Goal: Task Accomplishment & Management: Manage account settings

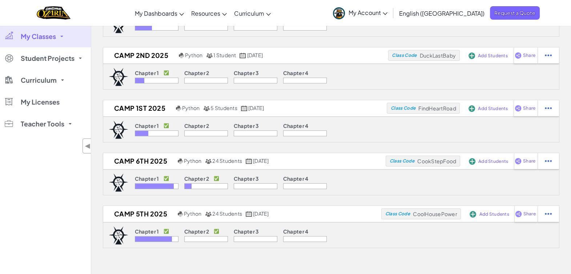
scroll to position [182, 0]
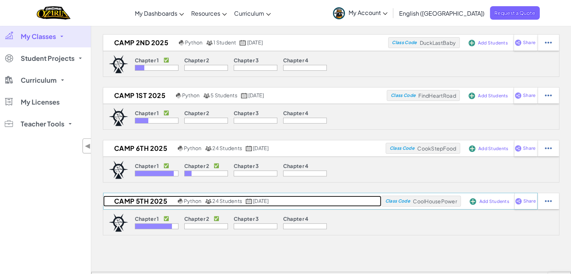
click at [150, 201] on h2 "Camp 5th 2025" at bounding box center [139, 200] width 73 height 11
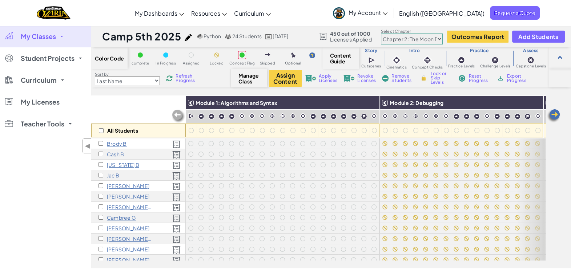
click at [183, 77] on span "Refresh Progress" at bounding box center [187, 78] width 23 height 9
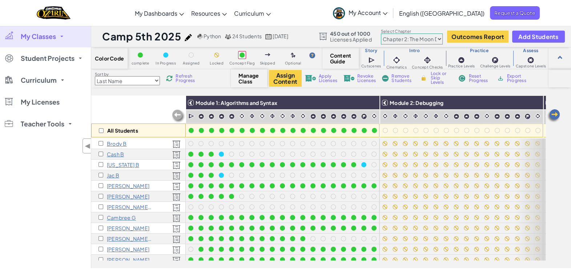
click at [430, 39] on select "Chapter 1: Sky Mountain Chapter 2: The Moon Dancers Chapter 3: The Phoenix Land…" at bounding box center [412, 38] width 62 height 11
click at [382, 33] on select "Chapter 1: Sky Mountain Chapter 2: The Moon Dancers Chapter 3: The Phoenix Land…" at bounding box center [412, 38] width 62 height 11
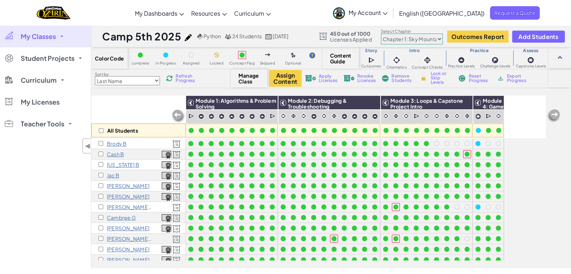
click at [434, 36] on select "Chapter 1: Sky Mountain Chapter 2: The Moon Dancers Chapter 3: The Phoenix Land…" at bounding box center [412, 38] width 62 height 11
select select "5d8a57abe8919b28d5113af1"
click at [382, 33] on select "Chapter 1: Sky Mountain Chapter 2: The Moon Dancers Chapter 3: The Phoenix Land…" at bounding box center [412, 38] width 62 height 11
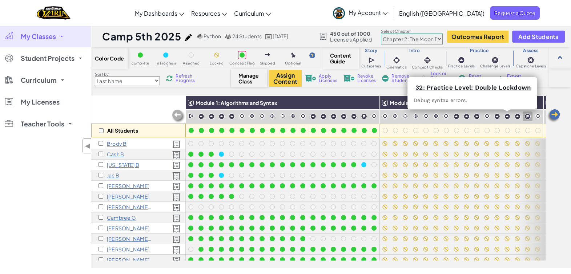
click at [554, 112] on img at bounding box center [554, 115] width 15 height 15
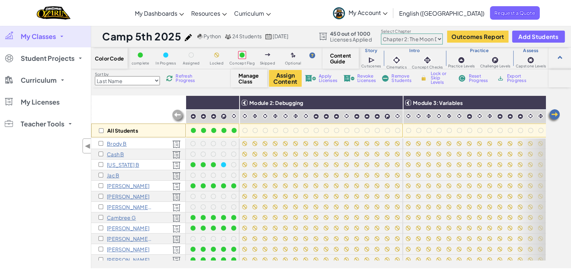
scroll to position [0, 145]
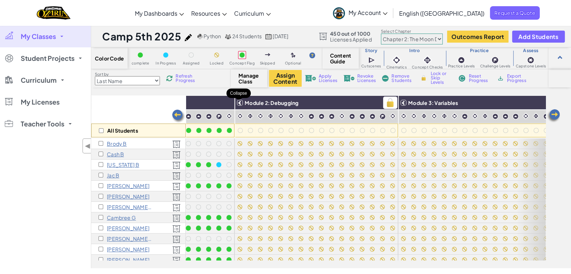
click at [238, 102] on icon at bounding box center [240, 102] width 5 height 5
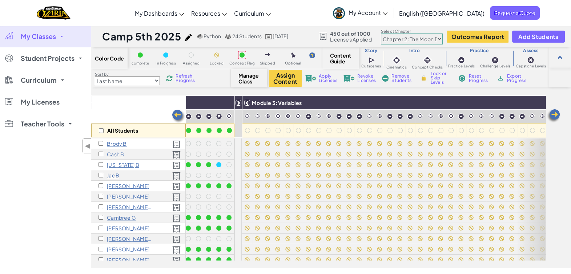
click at [175, 113] on img at bounding box center [178, 116] width 15 height 15
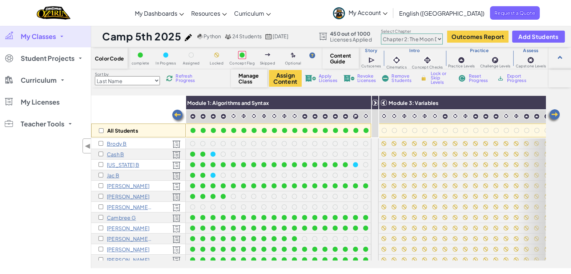
scroll to position [0, 0]
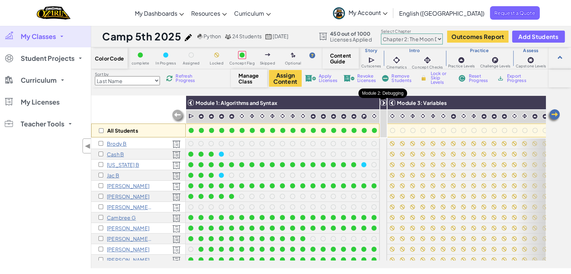
click at [383, 102] on icon at bounding box center [383, 102] width 5 height 5
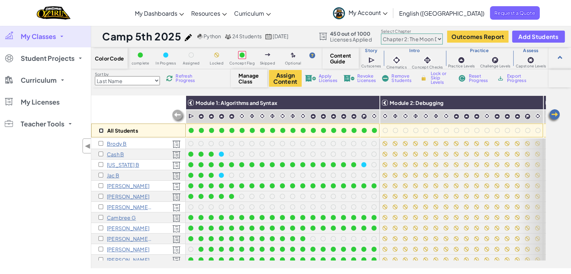
click at [100, 128] on input "checkbox" at bounding box center [101, 130] width 5 height 5
checkbox input "true"
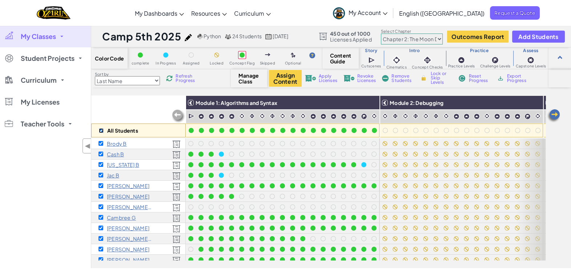
checkbox input "true"
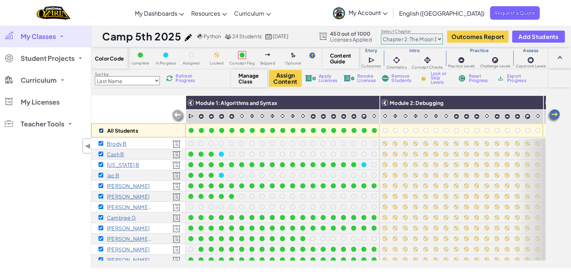
checkbox input "true"
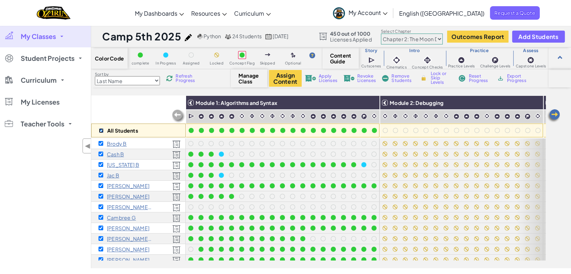
checkbox input "true"
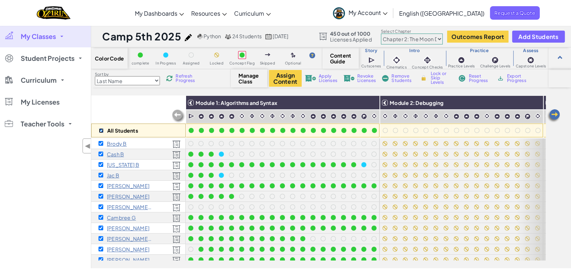
checkbox input "true"
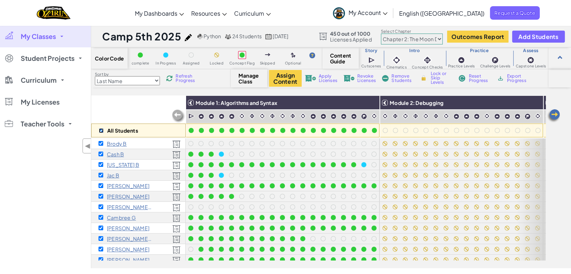
checkbox input "true"
click at [535, 104] on img at bounding box center [535, 102] width 13 height 11
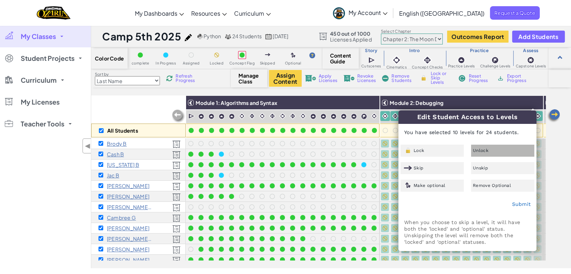
click at [497, 151] on div "Unlock" at bounding box center [502, 150] width 63 height 12
click at [522, 204] on link "Submit" at bounding box center [521, 204] width 19 height 6
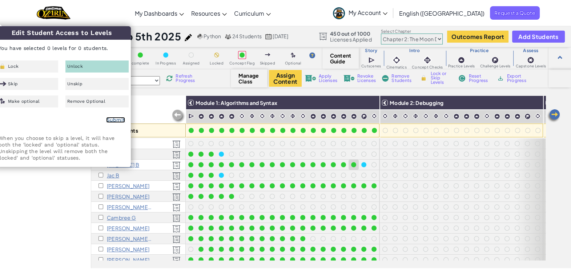
checkbox input "false"
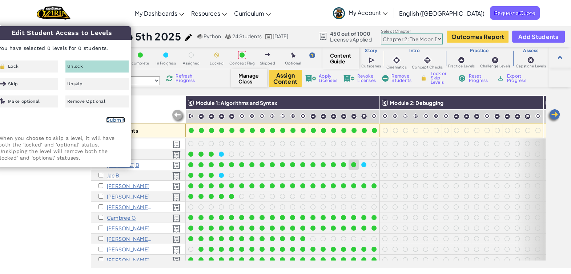
checkbox input "false"
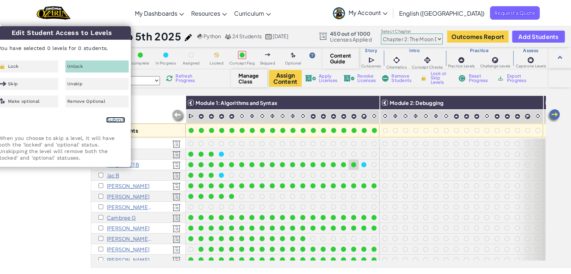
checkbox input "false"
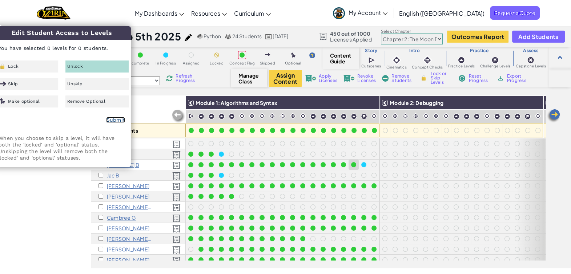
checkbox input "false"
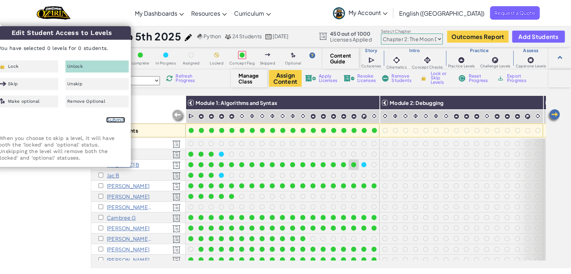
checkbox input "false"
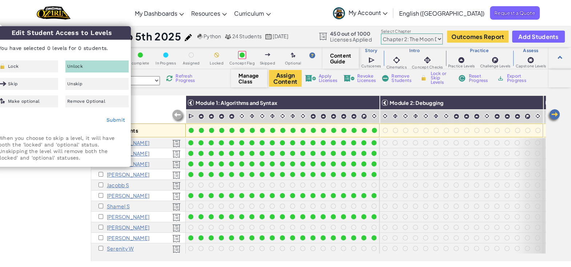
click at [131, 11] on div "Toggle navigation My Dashboards Ozaria Teacher Dashboard CodeCombat Teacher Das…" at bounding box center [285, 13] width 575 height 26
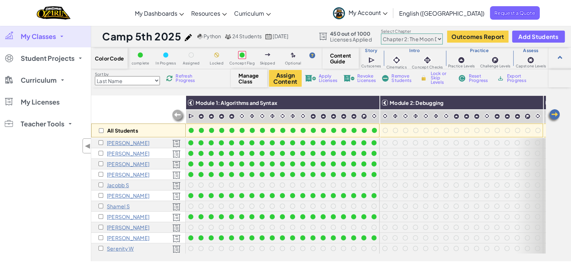
click at [438, 40] on select "Chapter 1: Sky Mountain Chapter 2: The Moon Dancers Chapter 3: The Phoenix Land…" at bounding box center [412, 38] width 62 height 11
select select "5d41d731a8d1836b5aa3cba1"
click at [382, 33] on select "Chapter 1: Sky Mountain Chapter 2: The Moon Dancers Chapter 3: The Phoenix Land…" at bounding box center [412, 38] width 62 height 11
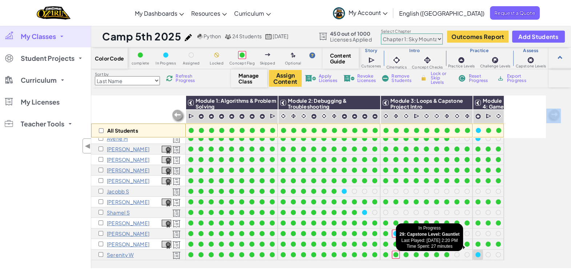
drag, startPoint x: 448, startPoint y: 243, endPoint x: 480, endPoint y: 246, distance: 32.1
click at [480, 250] on div at bounding box center [478, 254] width 8 height 8
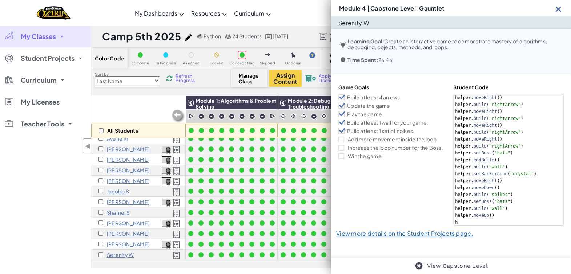
click at [144, 105] on div "All Students" at bounding box center [138, 116] width 95 height 42
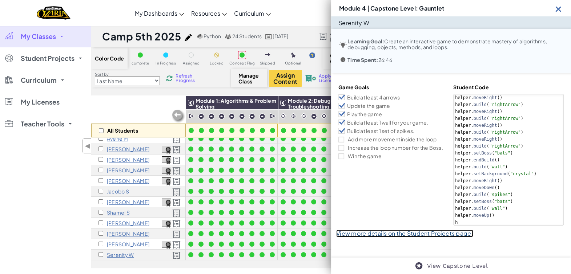
click at [395, 235] on link "View more details on the Student Projects page." at bounding box center [404, 233] width 137 height 8
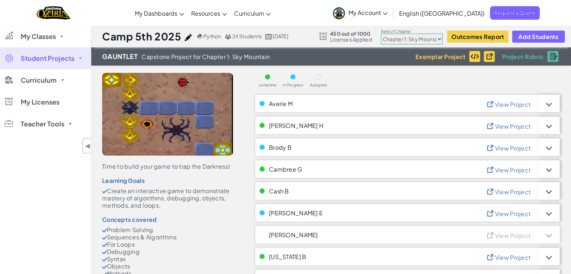
scroll to position [45, 0]
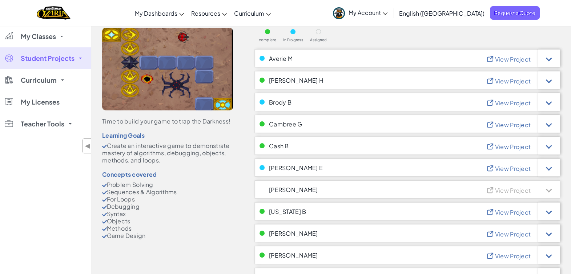
click at [511, 211] on span "View Project" at bounding box center [513, 212] width 36 height 8
click at [546, 207] on div at bounding box center [549, 211] width 22 height 18
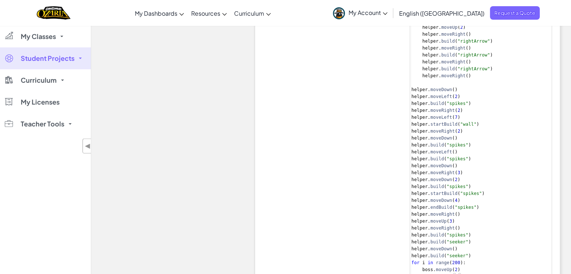
scroll to position [409, 0]
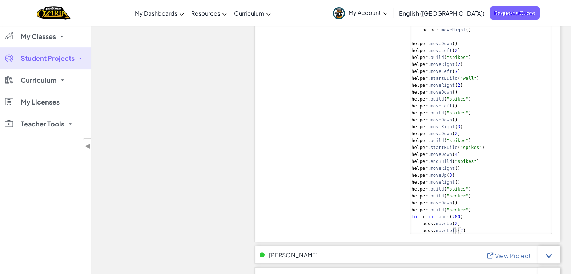
click at [234, 183] on div "Time to build your game to trap the Darkness! Learning Goals Create an interact…" at bounding box center [331, 123] width 480 height 934
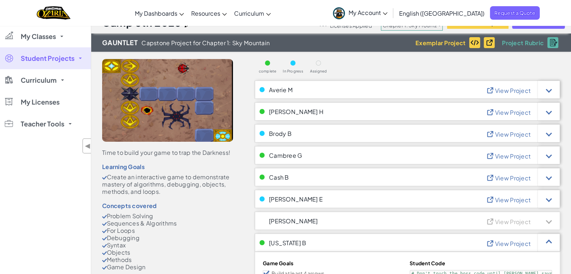
scroll to position [12, 0]
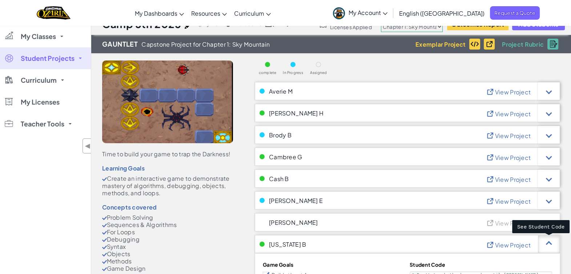
click at [551, 247] on div at bounding box center [549, 244] width 22 height 18
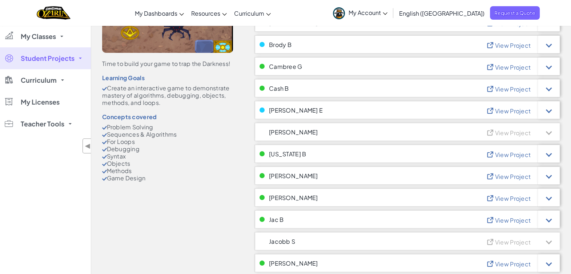
scroll to position [103, 0]
click at [547, 176] on div at bounding box center [549, 175] width 22 height 18
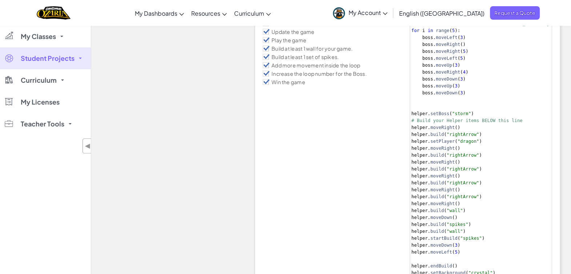
scroll to position [240, 0]
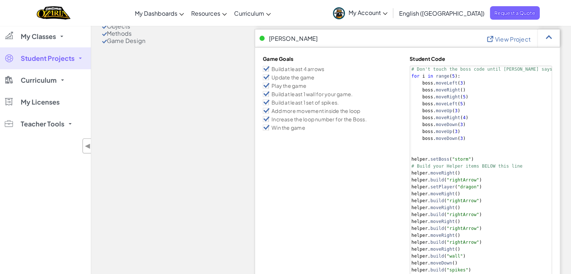
click at [161, 147] on div "Time to build your game to trap the Darkness! Learning Goals Create an interact…" at bounding box center [331, 265] width 480 height 879
click at [554, 37] on div at bounding box center [549, 38] width 22 height 18
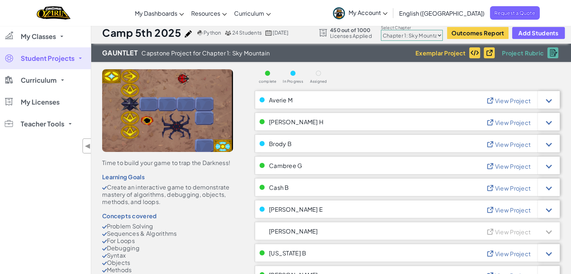
scroll to position [0, 0]
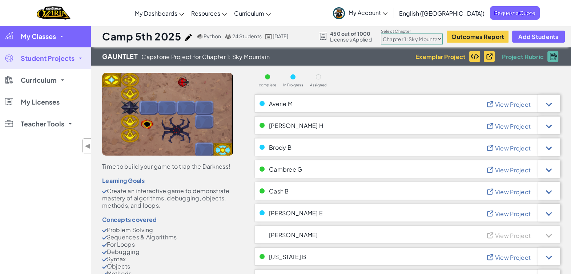
click at [47, 38] on span "My Classes" at bounding box center [38, 36] width 35 height 7
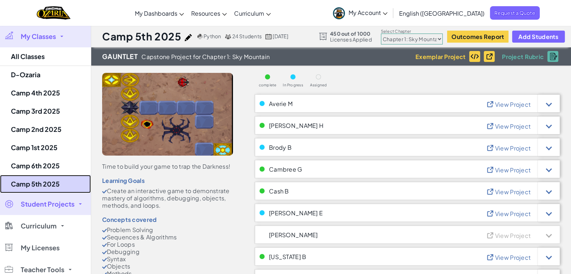
click at [47, 181] on link "Camp 5th 2025" at bounding box center [45, 184] width 91 height 18
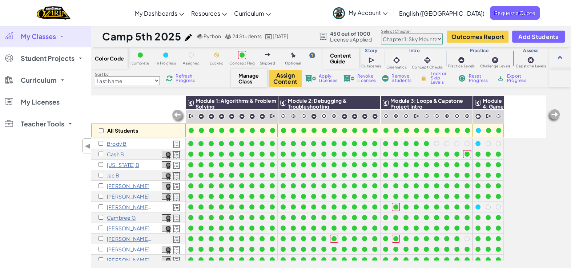
click at [437, 40] on select "Chapter 1: Sky Mountain Chapter 2: The Moon Dancers Chapter 3: The Phoenix Land…" at bounding box center [412, 38] width 62 height 11
click at [382, 33] on select "Chapter 1: Sky Mountain Chapter 2: The Moon Dancers Chapter 3: The Phoenix Land…" at bounding box center [412, 38] width 62 height 11
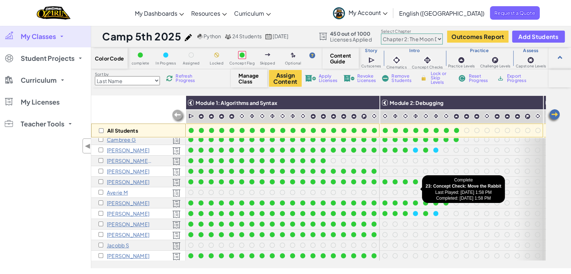
scroll to position [91, 0]
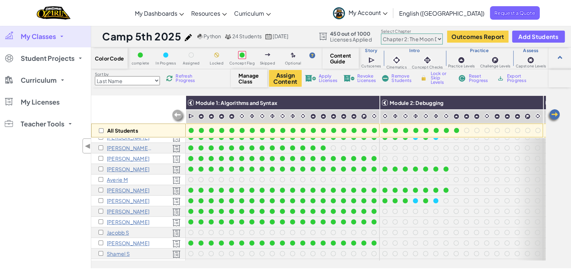
click at [192, 79] on span "Refresh Progress" at bounding box center [187, 78] width 23 height 9
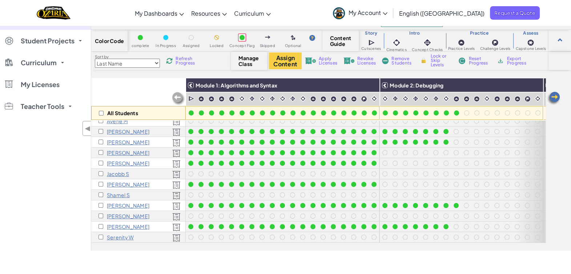
scroll to position [7, 0]
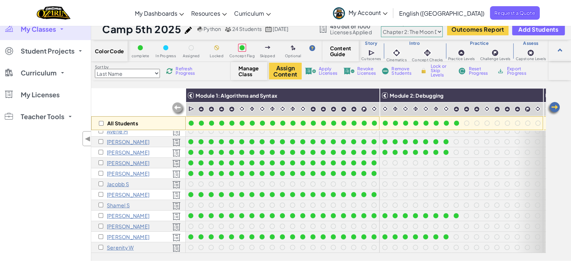
click at [191, 70] on span "Refresh Progress" at bounding box center [187, 71] width 23 height 9
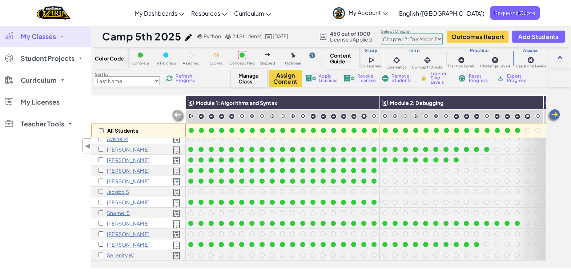
scroll to position [138, 0]
click at [180, 77] on span "Refresh Progress" at bounding box center [187, 78] width 23 height 9
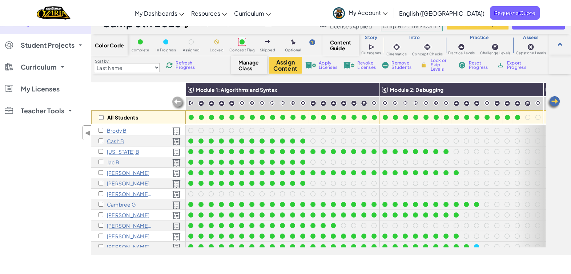
scroll to position [0, 0]
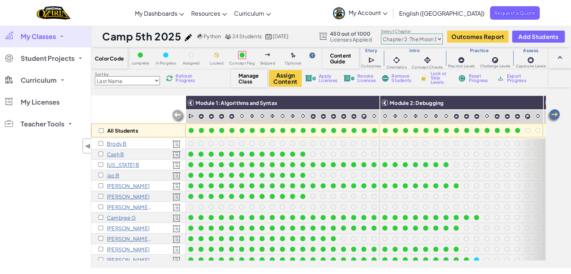
click at [436, 35] on select "Chapter 1: Sky Mountain Chapter 2: The Moon Dancers Chapter 3: The Phoenix Land…" at bounding box center [412, 38] width 62 height 11
click at [382, 33] on select "Chapter 1: Sky Mountain Chapter 2: The Moon Dancers Chapter 3: The Phoenix Land…" at bounding box center [412, 38] width 62 height 11
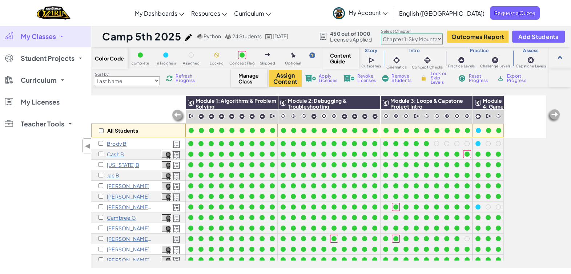
click at [428, 36] on select "Chapter 1: Sky Mountain Chapter 2: The Moon Dancers Chapter 3: The Phoenix Land…" at bounding box center [412, 38] width 62 height 11
select select "5d8a57abe8919b28d5113af1"
click at [382, 33] on select "Chapter 1: Sky Mountain Chapter 2: The Moon Dancers Chapter 3: The Phoenix Land…" at bounding box center [412, 38] width 62 height 11
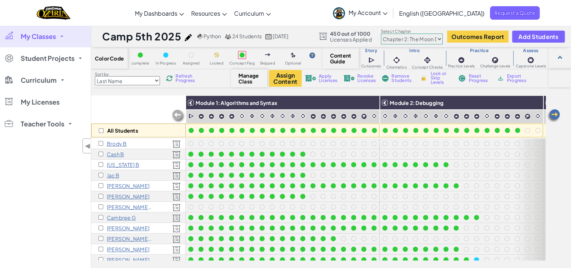
scroll to position [15, 0]
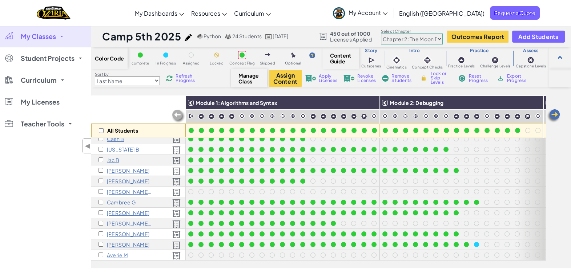
click at [184, 79] on span "Refresh Progress" at bounding box center [187, 78] width 23 height 9
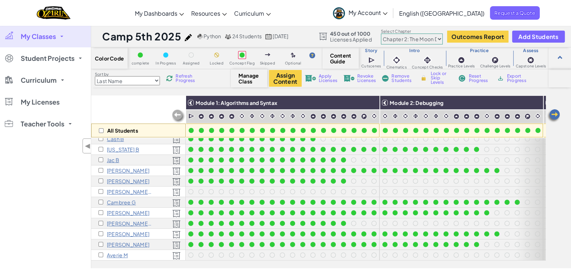
click at [172, 73] on div "Sort by Last Name first Name Progress (High to Low) Progress (Low to Hight) Ref…" at bounding box center [161, 78] width 140 height 14
click at [172, 75] on div "Sort by Last Name first Name Progress (High to Low) Progress (Low to Hight) Ref…" at bounding box center [161, 78] width 140 height 14
click at [171, 79] on img at bounding box center [169, 78] width 7 height 7
click at [57, 40] on link "My Classes" at bounding box center [45, 36] width 91 height 22
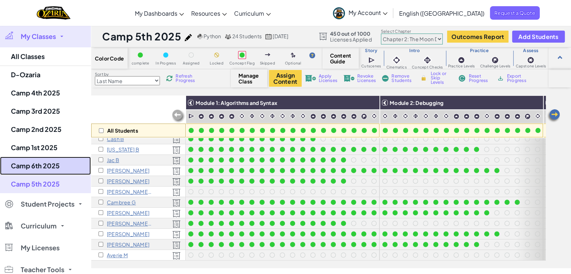
click at [44, 162] on link "Camp 6th 2025" at bounding box center [45, 165] width 91 height 18
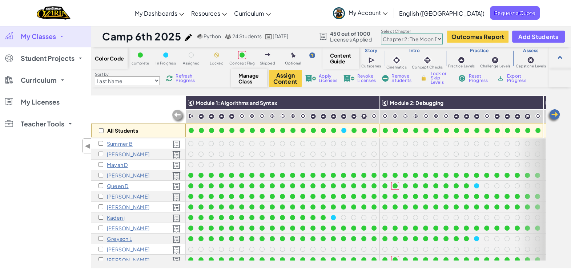
click at [426, 40] on select "Chapter 1: Sky Mountain Chapter 2: The Moon Dancers Chapter 3: The Phoenix Land…" at bounding box center [412, 38] width 62 height 11
click at [382, 33] on select "Chapter 1: Sky Mountain Chapter 2: The Moon Dancers Chapter 3: The Phoenix Land…" at bounding box center [412, 38] width 62 height 11
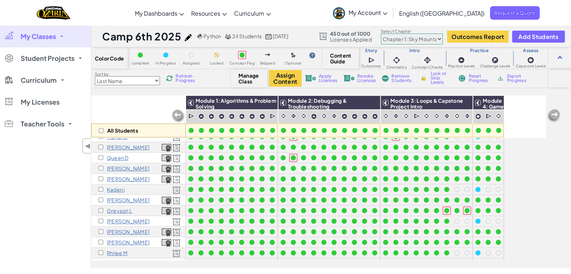
scroll to position [26, 0]
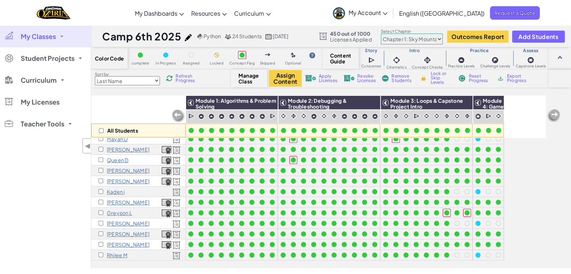
click at [435, 36] on select "Chapter 1: Sky Mountain Chapter 2: The Moon Dancers Chapter 3: The Phoenix Land…" at bounding box center [412, 38] width 62 height 11
select select "5d8a57abe8919b28d5113af1"
click at [382, 33] on select "Chapter 1: Sky Mountain Chapter 2: The Moon Dancers Chapter 3: The Phoenix Land…" at bounding box center [412, 38] width 62 height 11
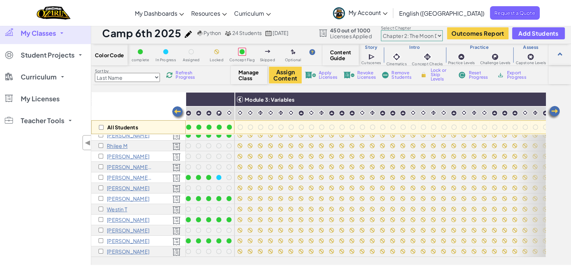
scroll to position [0, 0]
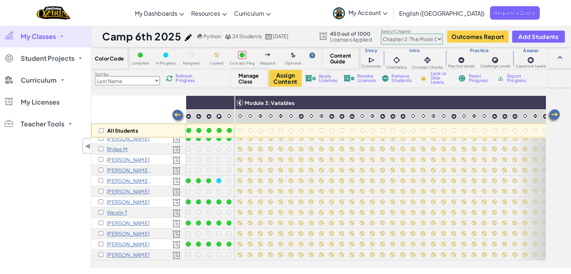
click at [530, 102] on h3 "Module 3: Variables" at bounding box center [427, 103] width 369 height 6
click at [554, 116] on img at bounding box center [554, 115] width 15 height 15
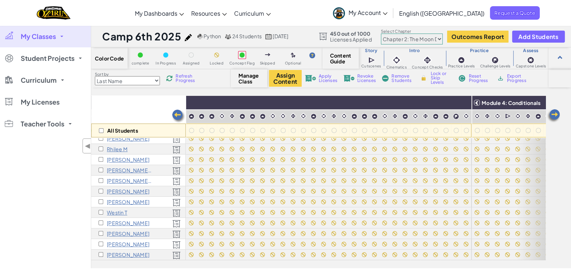
scroll to position [138, 454]
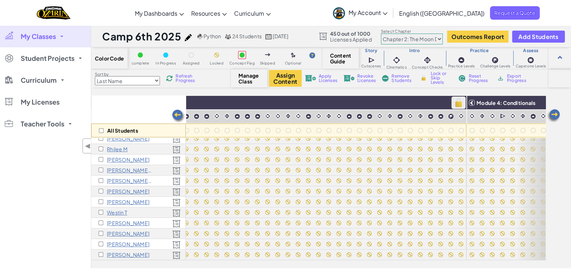
click at [457, 101] on img at bounding box center [458, 102] width 13 height 11
checkbox input "true"
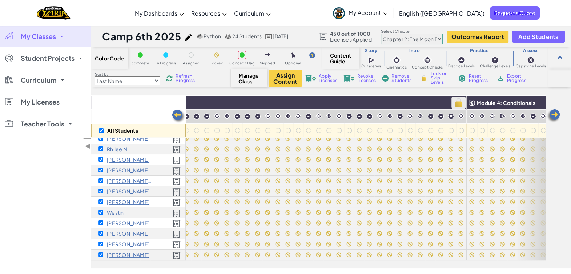
checkbox input "true"
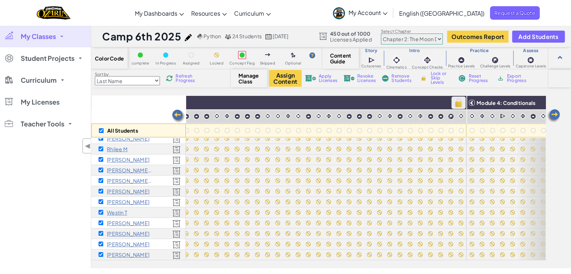
checkbox input "true"
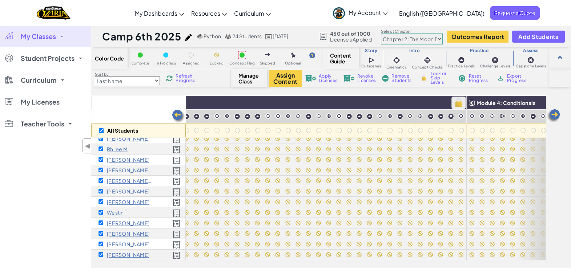
checkbox input "true"
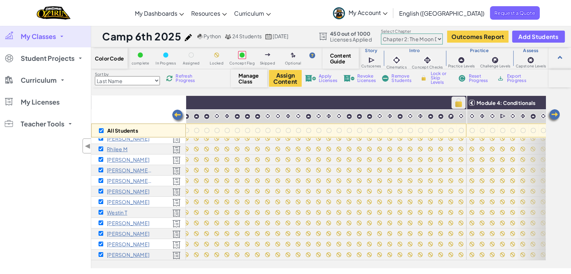
checkbox input "true"
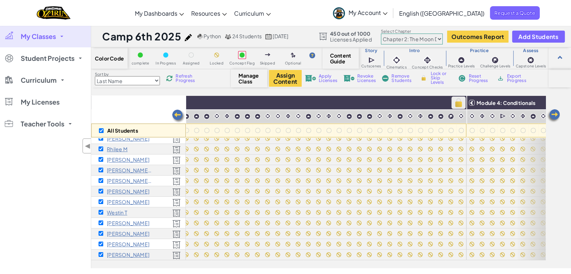
checkbox input "true"
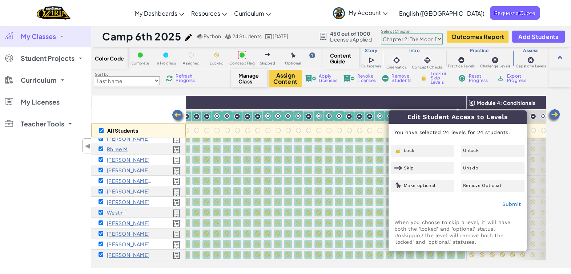
click at [557, 144] on div "All Students Module 1: Algorithms and Syntax Module 2: Debugging Module 3: Vari…" at bounding box center [331, 181] width 480 height 172
checkbox input "false"
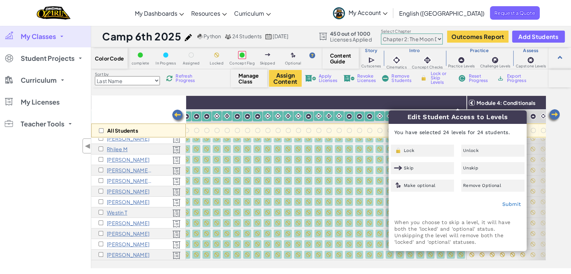
checkbox input "false"
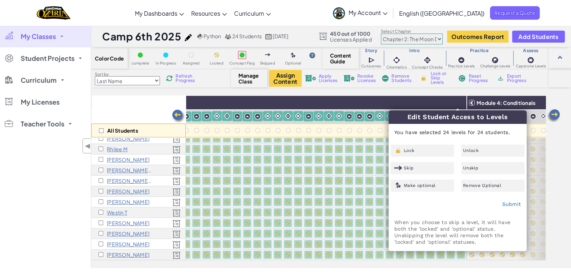
checkbox input "false"
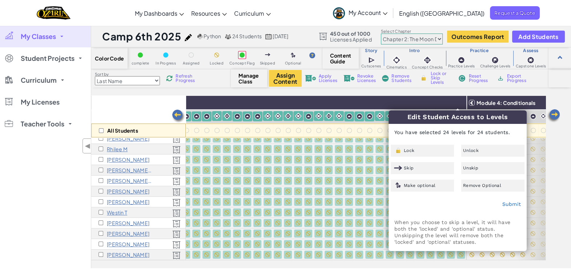
checkbox input "false"
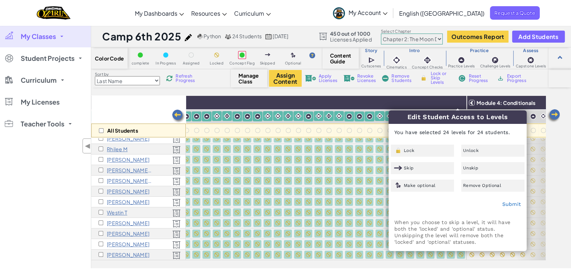
checkbox input "false"
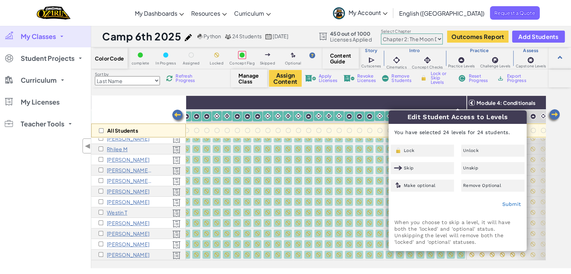
checkbox input "false"
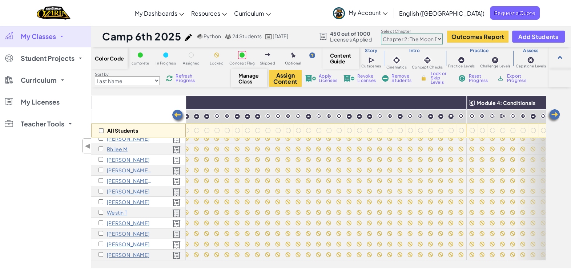
click at [178, 115] on img at bounding box center [178, 116] width 15 height 15
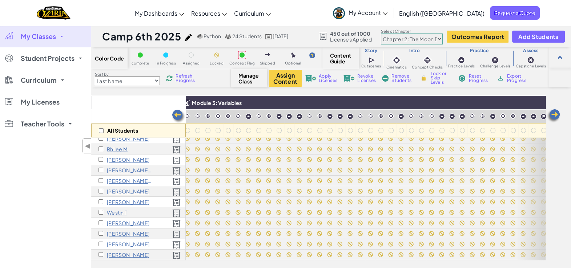
scroll to position [138, 309]
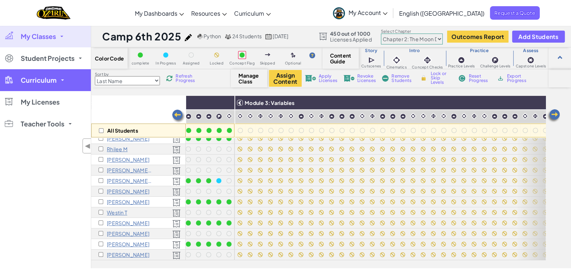
click at [60, 82] on link "Curriculum" at bounding box center [45, 80] width 91 height 22
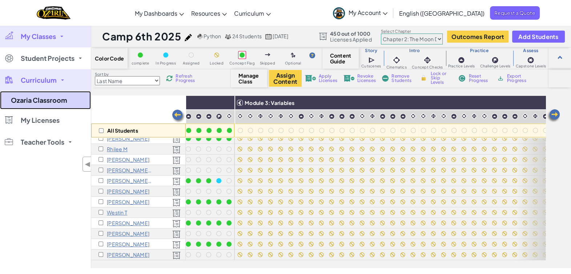
click at [56, 99] on link "Ozaria Classroom" at bounding box center [45, 100] width 91 height 18
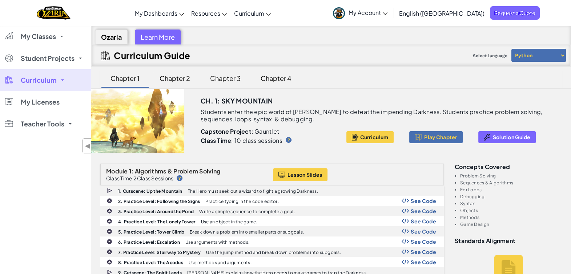
click at [168, 78] on div "Chapter 2" at bounding box center [174, 77] width 45 height 17
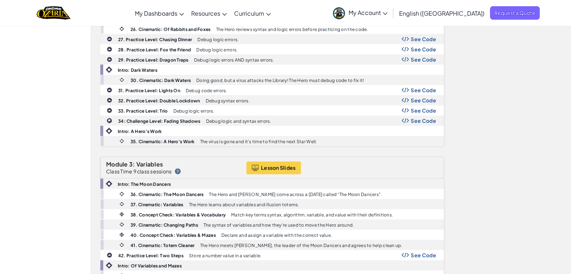
scroll to position [500, 0]
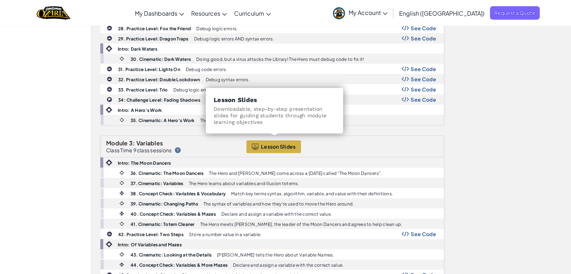
click at [282, 143] on span "Lesson Slides" at bounding box center [278, 146] width 35 height 6
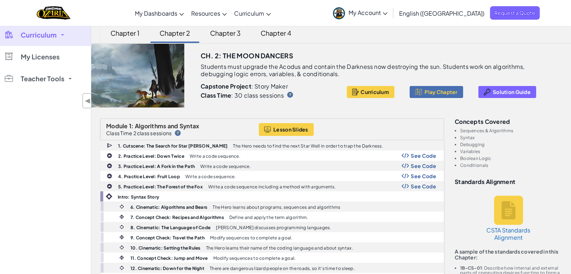
scroll to position [0, 0]
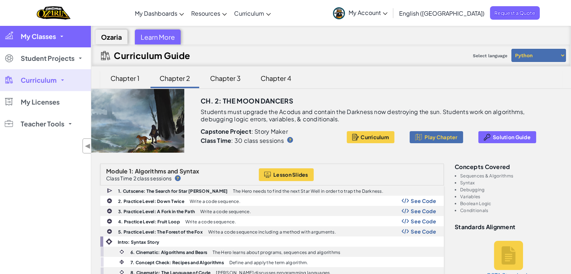
click at [57, 34] on link "My Classes" at bounding box center [45, 36] width 91 height 22
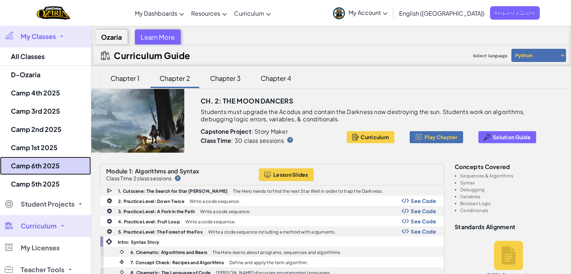
click at [48, 167] on link "Camp 6th 2025" at bounding box center [45, 165] width 91 height 18
select select "5d8a57abe8919b28d5113af1"
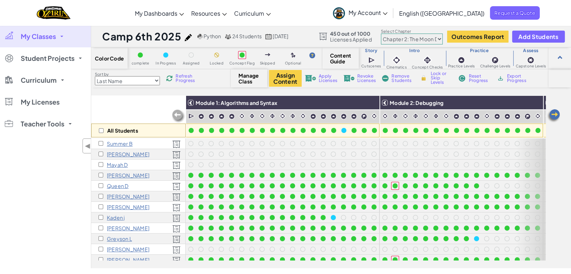
click at [555, 112] on img at bounding box center [554, 115] width 15 height 15
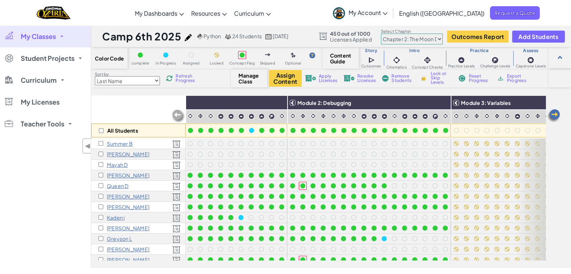
scroll to position [0, 145]
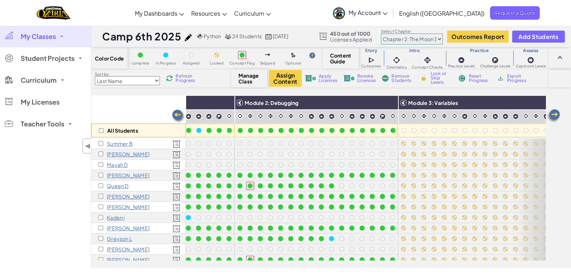
click at [556, 111] on img at bounding box center [554, 115] width 15 height 15
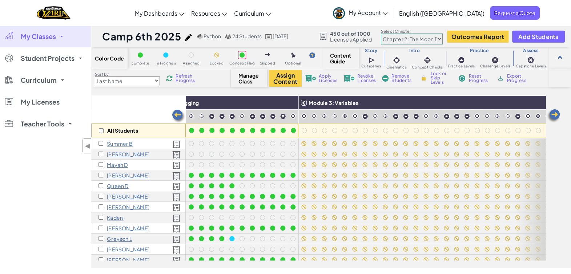
scroll to position [0, 291]
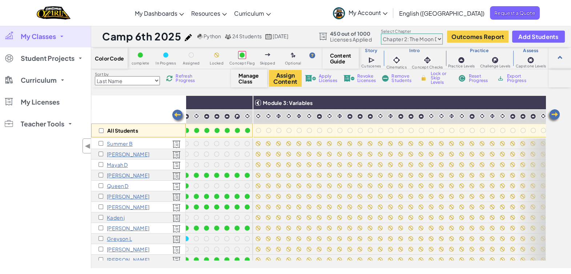
click at [553, 113] on img at bounding box center [554, 115] width 15 height 15
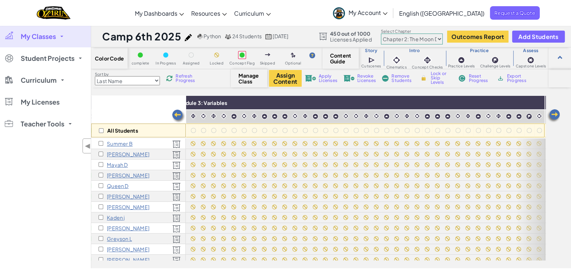
scroll to position [0, 436]
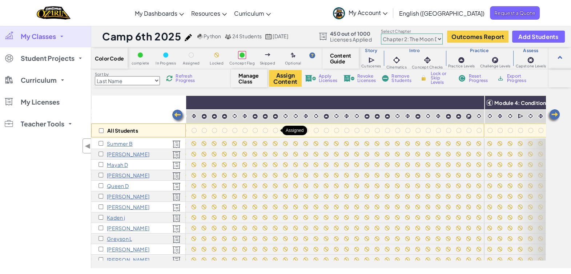
click at [275, 131] on div at bounding box center [275, 130] width 5 height 5
click at [101, 130] on input "checkbox" at bounding box center [101, 130] width 5 height 5
checkbox input "true"
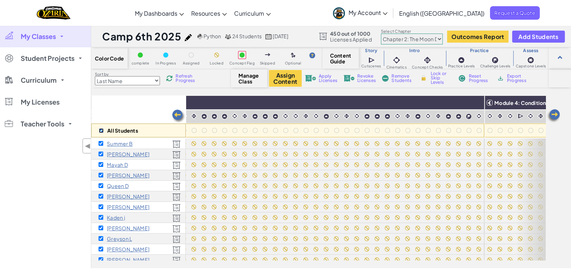
checkbox input "true"
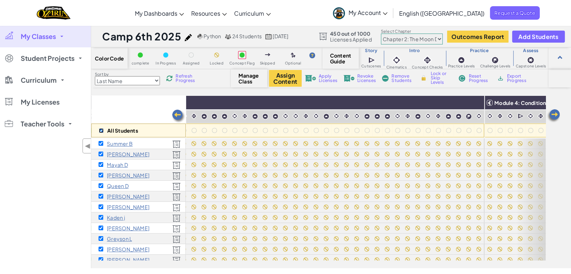
checkbox input "true"
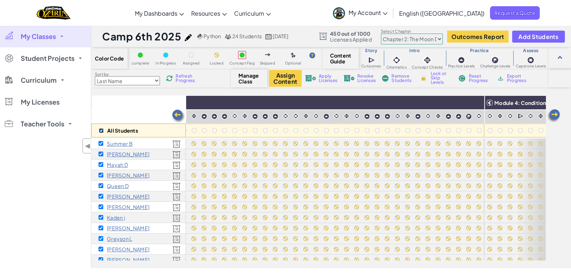
checkbox input "true"
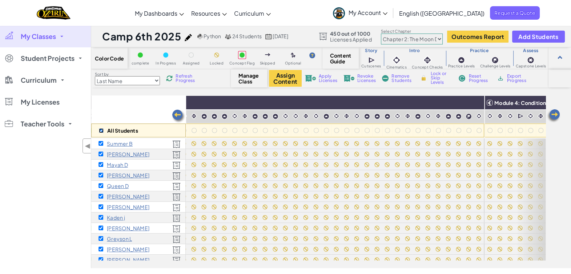
checkbox input "true"
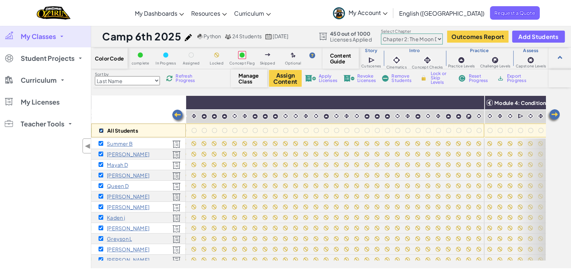
checkbox input "true"
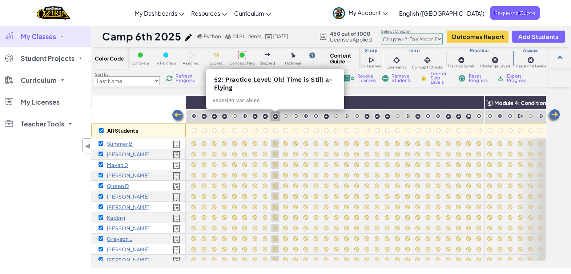
click at [274, 115] on img at bounding box center [275, 116] width 6 height 6
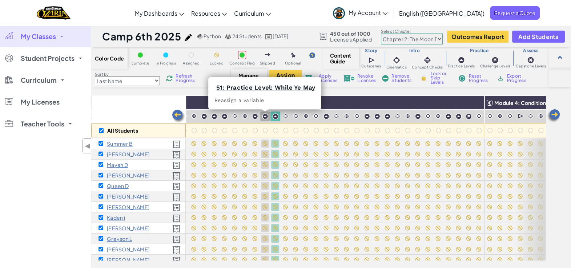
click at [265, 117] on img at bounding box center [265, 116] width 6 height 6
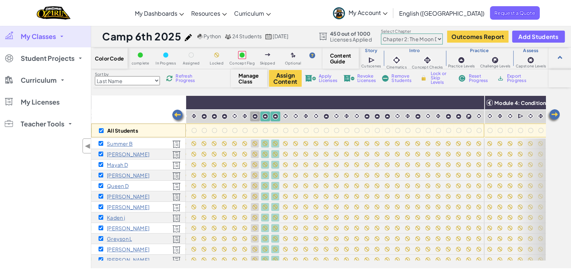
click at [254, 116] on img at bounding box center [255, 116] width 6 height 6
click at [243, 115] on img at bounding box center [245, 115] width 7 height 7
click at [234, 115] on img at bounding box center [234, 115] width 7 height 7
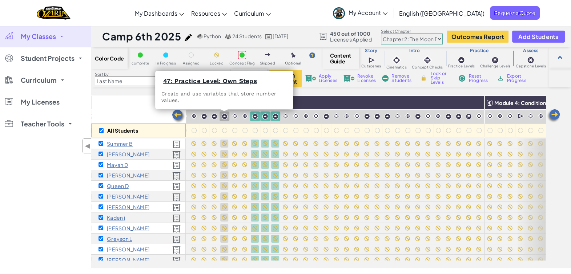
click at [222, 115] on img at bounding box center [225, 116] width 6 height 6
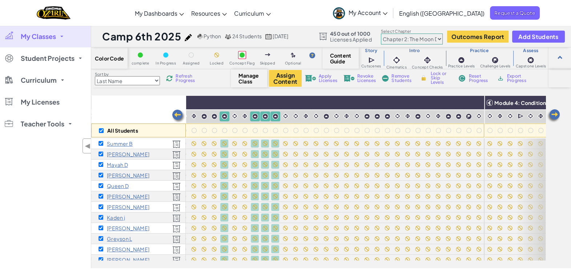
click at [233, 114] on img at bounding box center [234, 115] width 7 height 7
drag, startPoint x: 244, startPoint y: 114, endPoint x: 223, endPoint y: 116, distance: 20.5
click at [244, 114] on img at bounding box center [245, 115] width 7 height 7
click at [215, 115] on img at bounding box center [214, 116] width 6 height 6
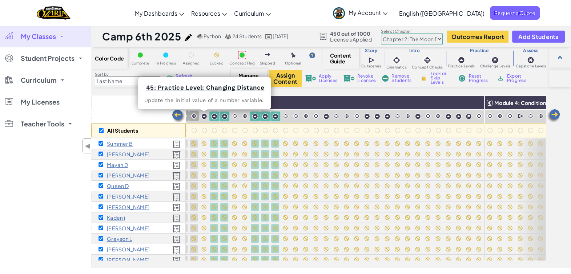
click at [179, 112] on img at bounding box center [178, 116] width 15 height 15
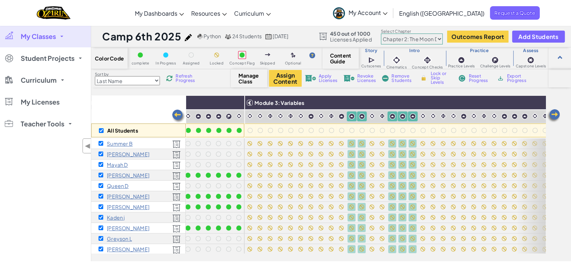
scroll to position [0, 291]
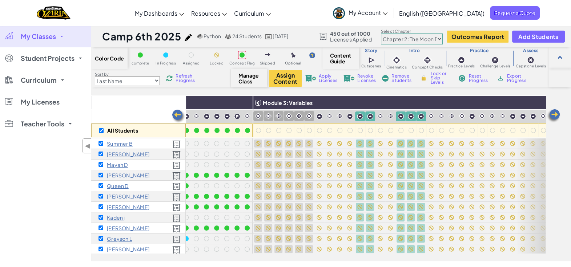
click at [258, 115] on img at bounding box center [258, 115] width 7 height 7
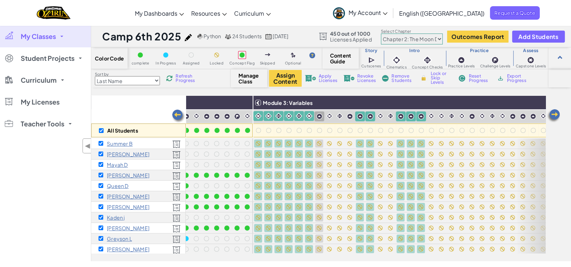
click at [318, 115] on img at bounding box center [319, 116] width 6 height 6
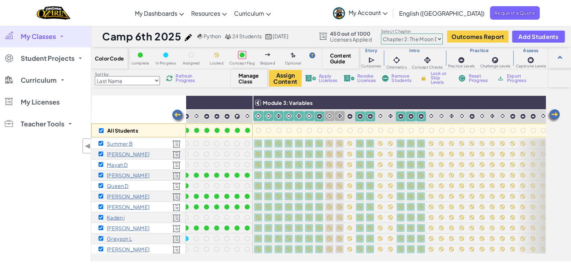
click at [329, 116] on img at bounding box center [329, 115] width 7 height 7
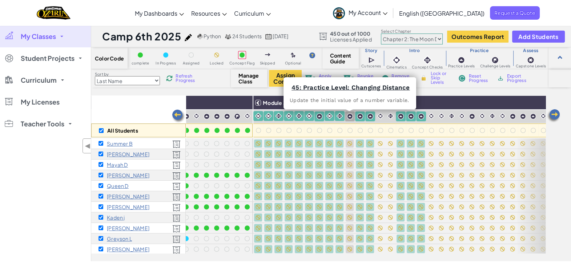
click at [347, 116] on img at bounding box center [350, 116] width 6 height 6
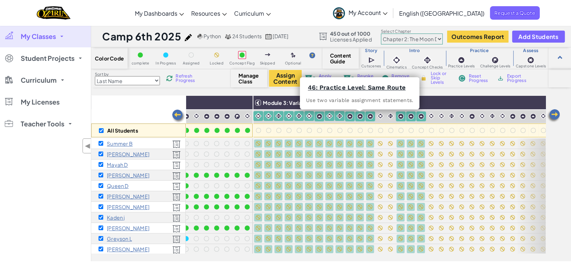
click at [380, 116] on img at bounding box center [380, 115] width 7 height 7
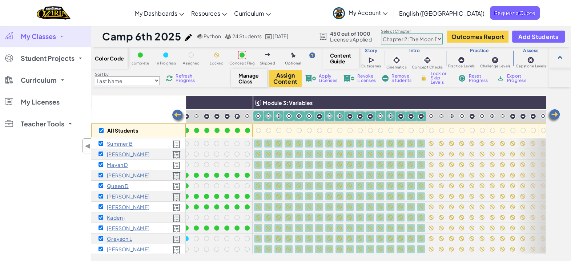
click at [438, 80] on span "Lock or Skip Levels" at bounding box center [441, 77] width 21 height 13
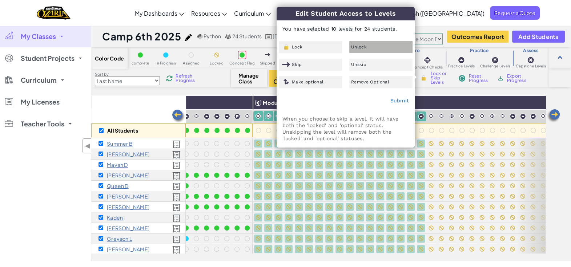
click at [369, 49] on div "Unlock" at bounding box center [381, 47] width 63 height 12
click at [399, 100] on link "Submit" at bounding box center [399, 100] width 19 height 6
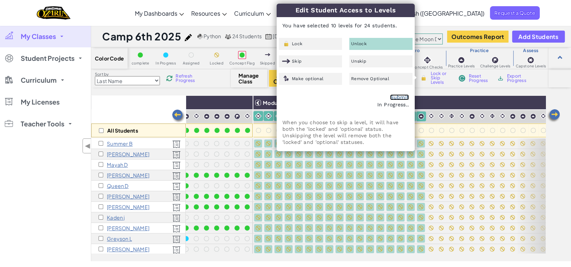
checkbox input "false"
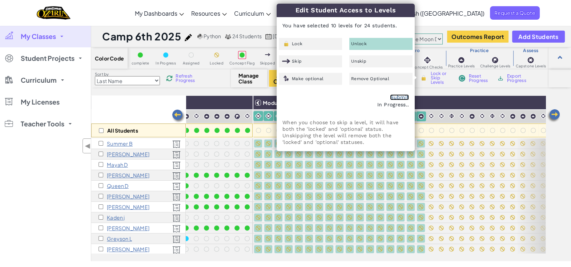
checkbox input "false"
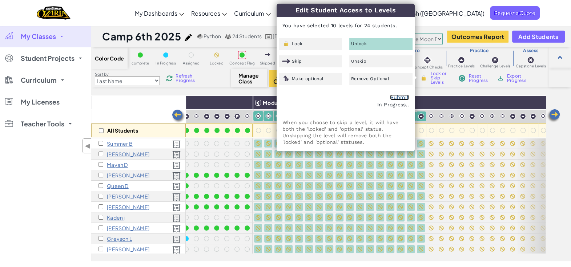
checkbox input "false"
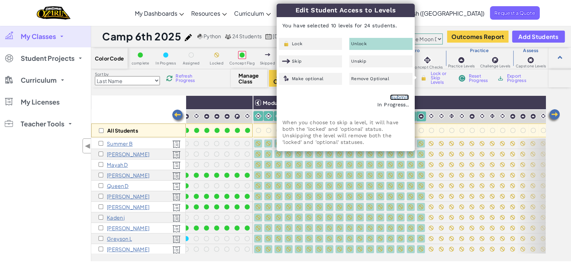
checkbox input "false"
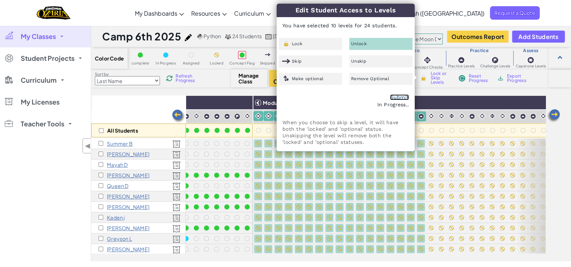
checkbox input "false"
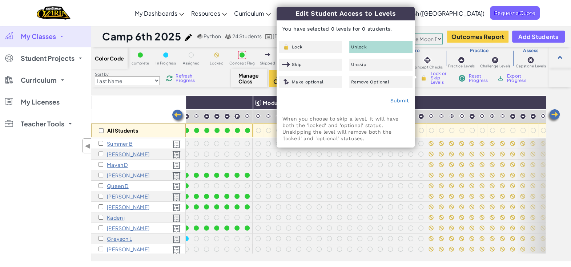
click at [564, 188] on div "All Students Module 1: Algorithms and Syntax Module 2: Debugging Module 3: Vari…" at bounding box center [331, 178] width 480 height 166
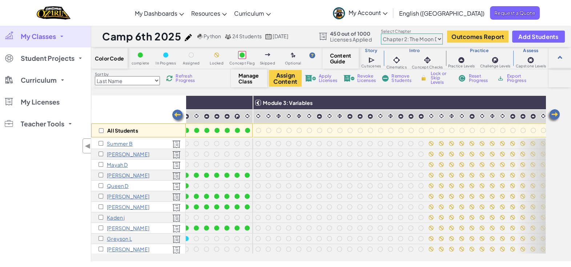
click at [177, 115] on img at bounding box center [178, 116] width 15 height 15
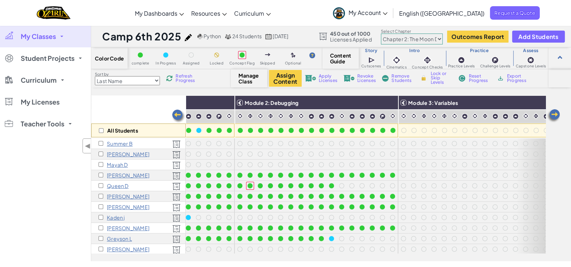
scroll to position [91, 145]
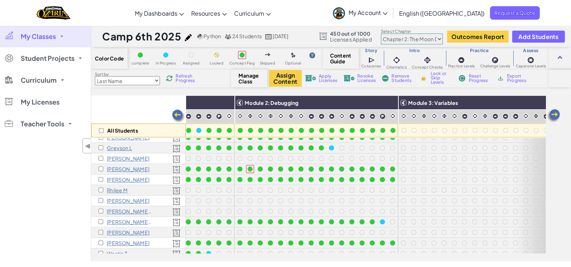
click at [175, 115] on img at bounding box center [178, 116] width 15 height 15
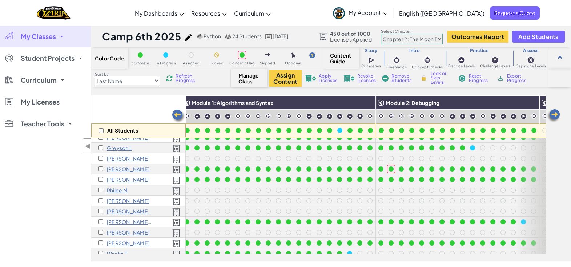
scroll to position [91, 0]
